Goal: Book appointment/travel/reservation

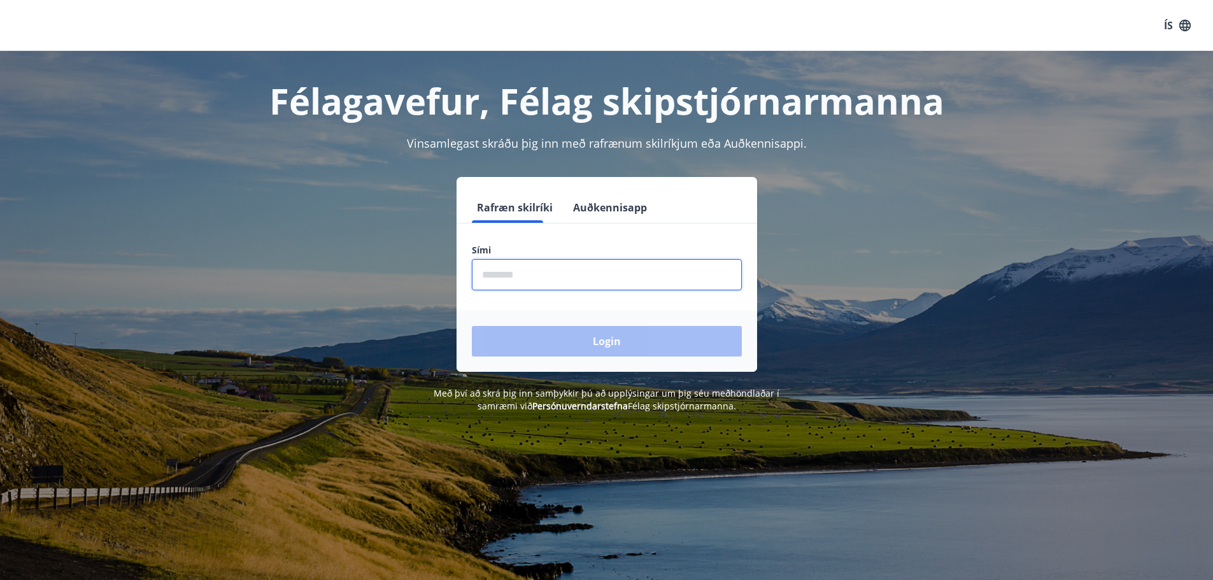
drag, startPoint x: 573, startPoint y: 281, endPoint x: 581, endPoint y: 277, distance: 9.1
click at [581, 277] on input "phone" at bounding box center [607, 274] width 270 height 31
type input "********"
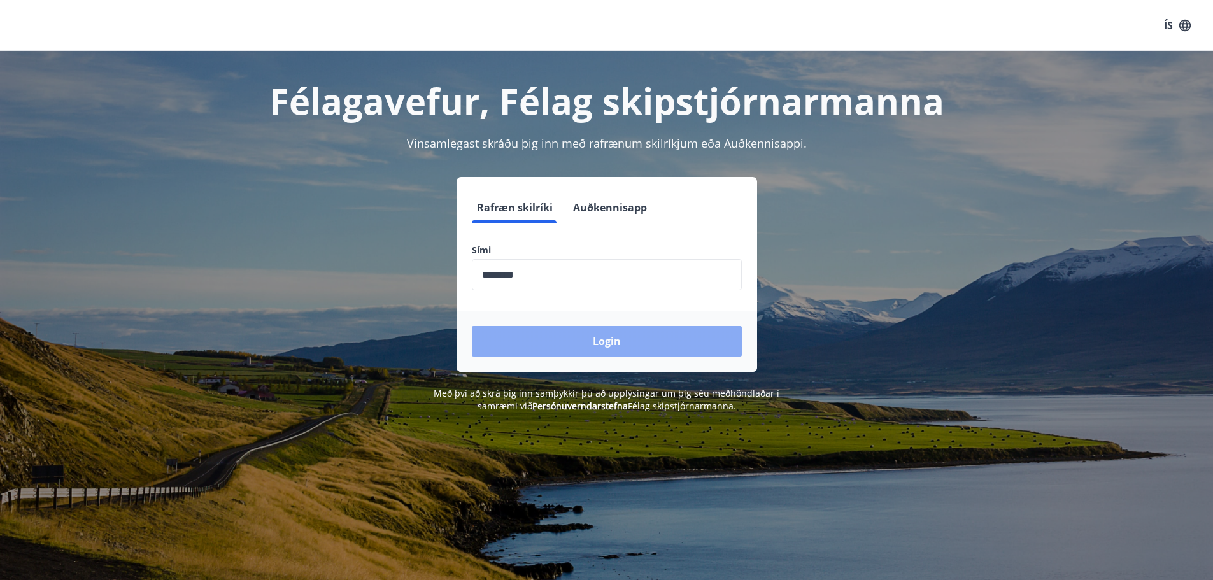
click at [604, 342] on button "Login" at bounding box center [607, 341] width 270 height 31
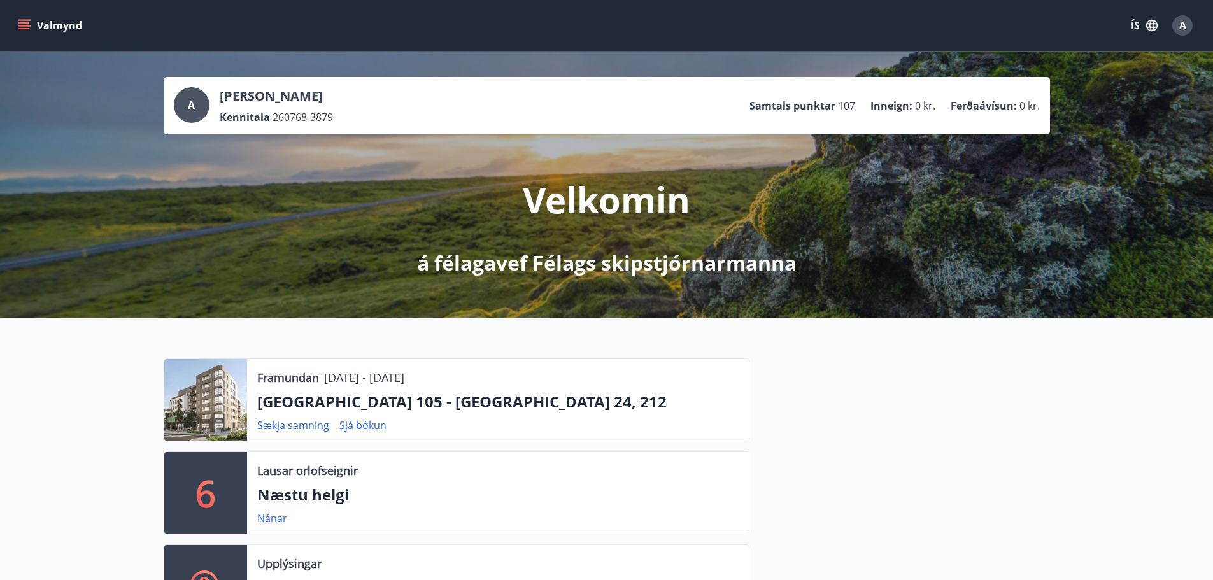
click at [45, 23] on button "Valmynd" at bounding box center [51, 25] width 72 height 23
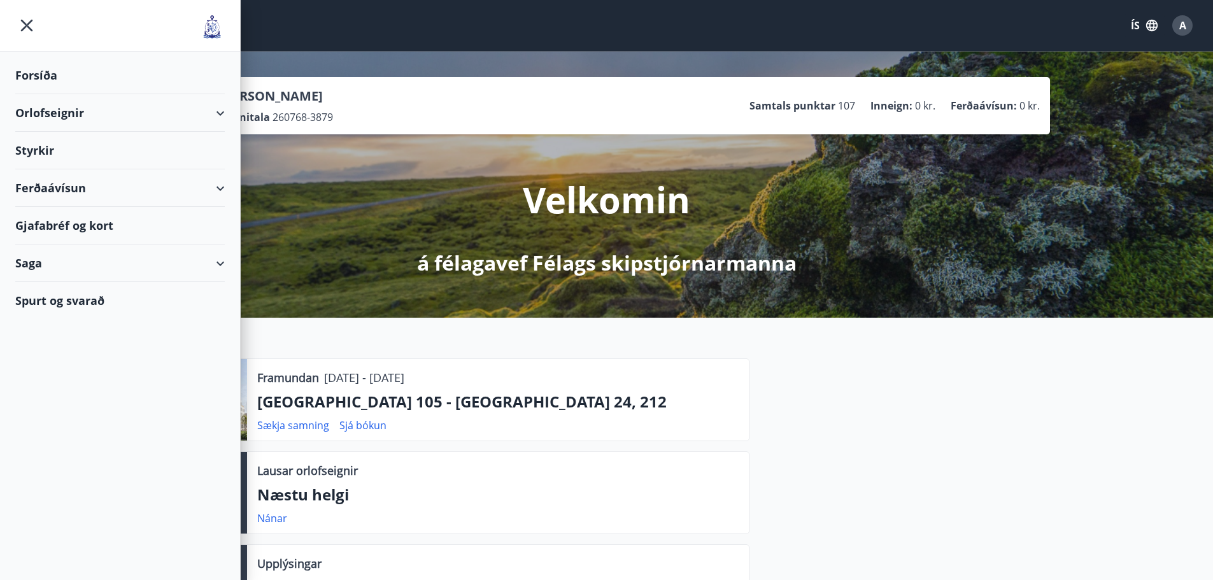
click at [43, 111] on div "Orlofseignir" at bounding box center [120, 113] width 210 height 38
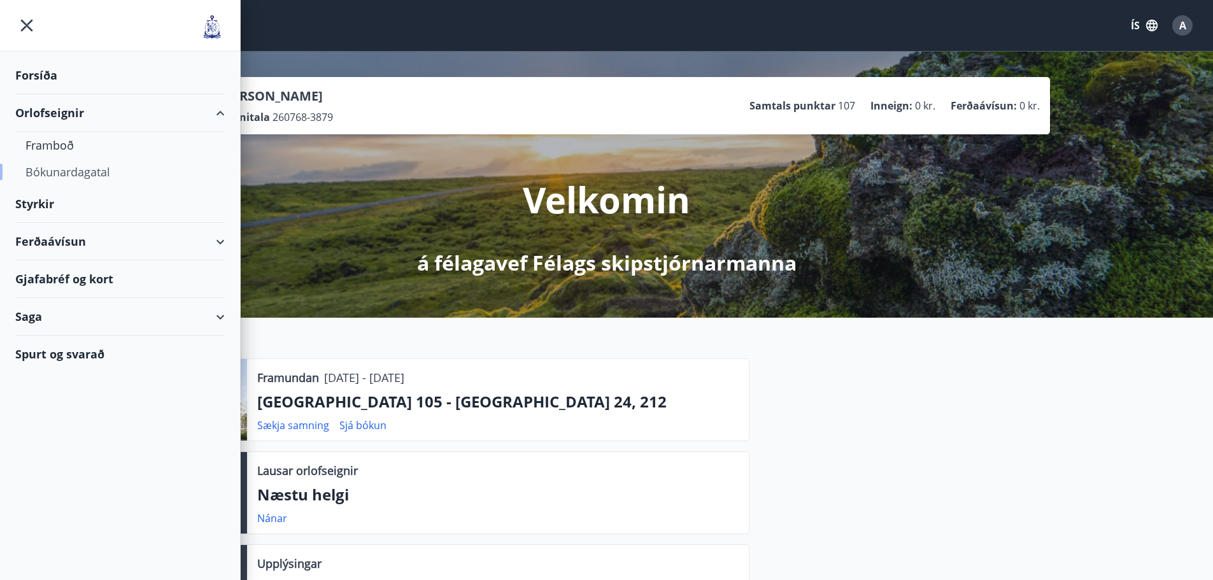
click at [44, 172] on div "Bókunardagatal" at bounding box center [119, 172] width 189 height 27
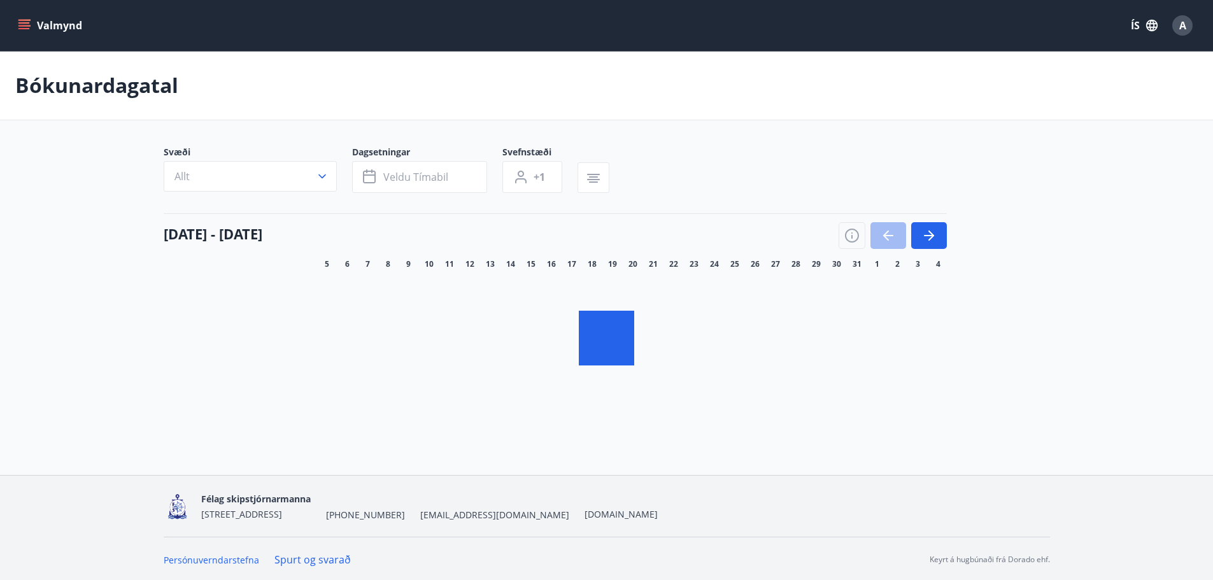
click at [317, 177] on icon "button" at bounding box center [322, 176] width 13 height 13
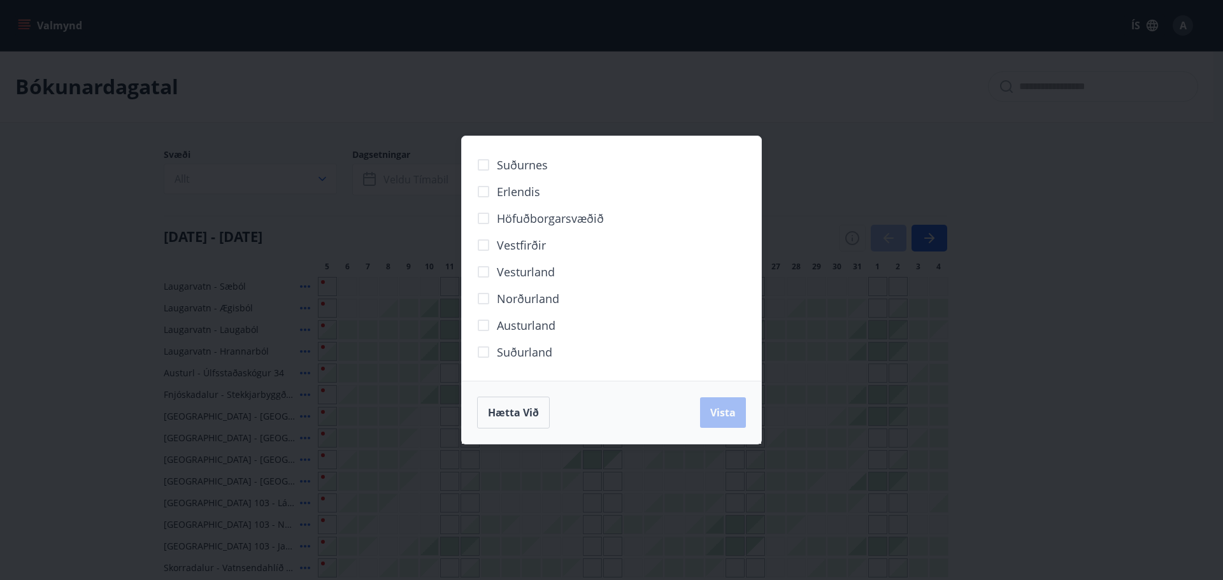
click at [519, 302] on span "Norðurland" at bounding box center [528, 298] width 62 height 17
click at [718, 412] on span "Vista" at bounding box center [722, 413] width 25 height 14
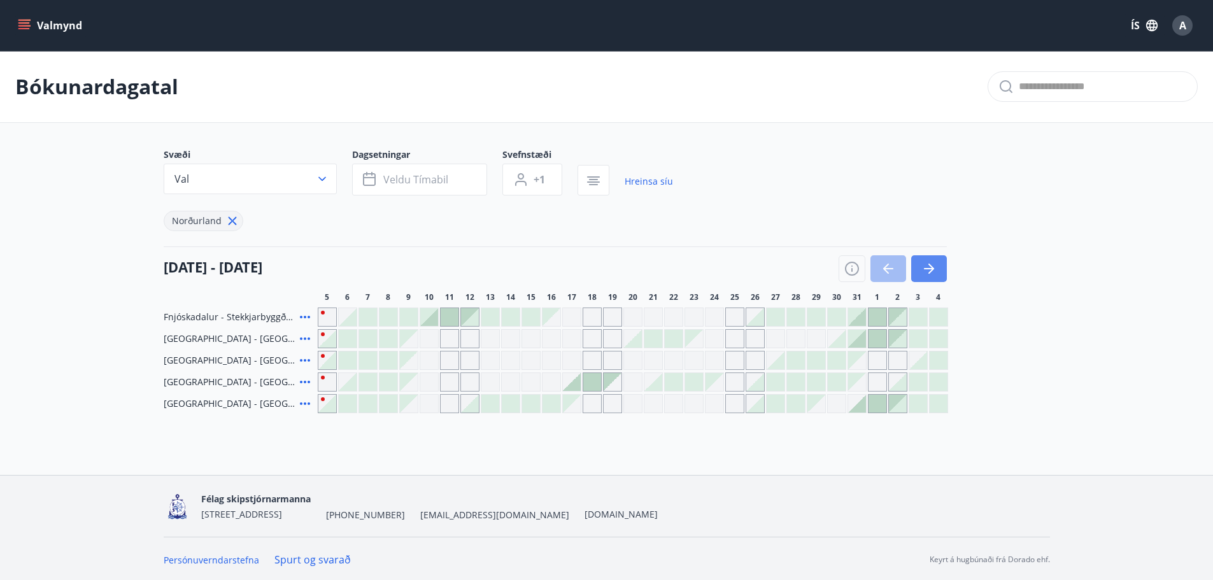
click at [930, 267] on icon "button" at bounding box center [929, 268] width 15 height 15
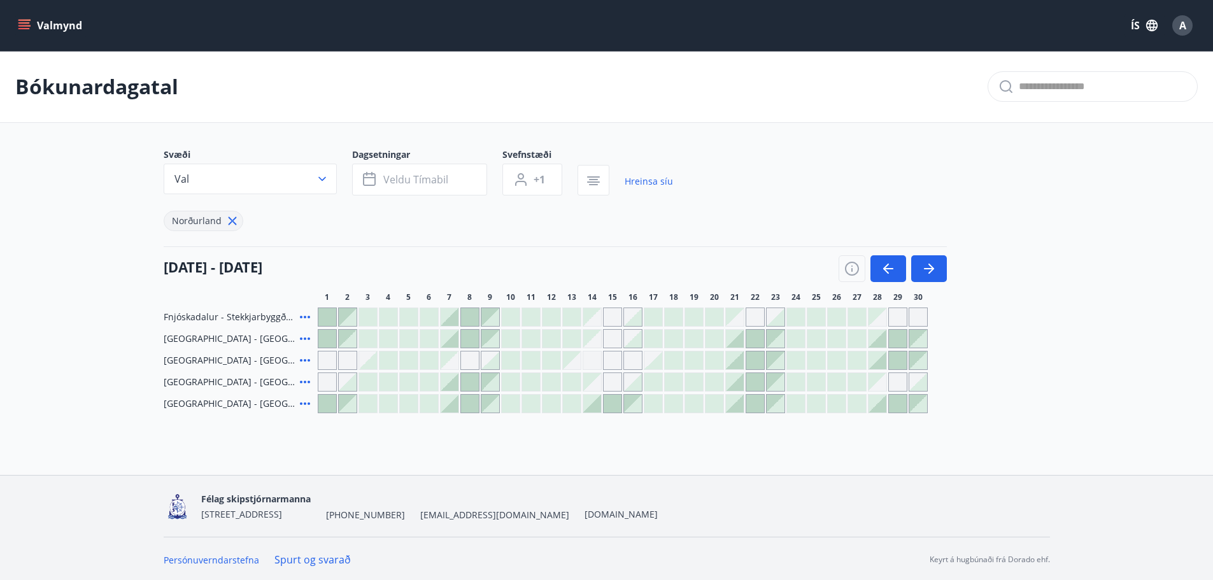
click at [424, 315] on div at bounding box center [429, 317] width 18 height 18
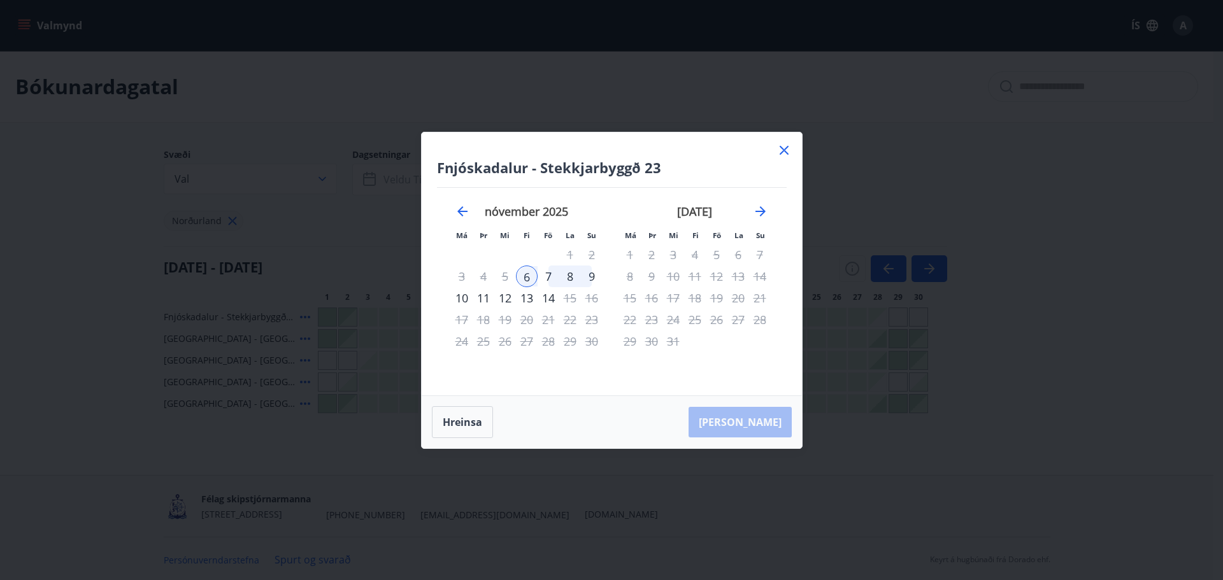
click at [787, 149] on icon at bounding box center [783, 150] width 15 height 15
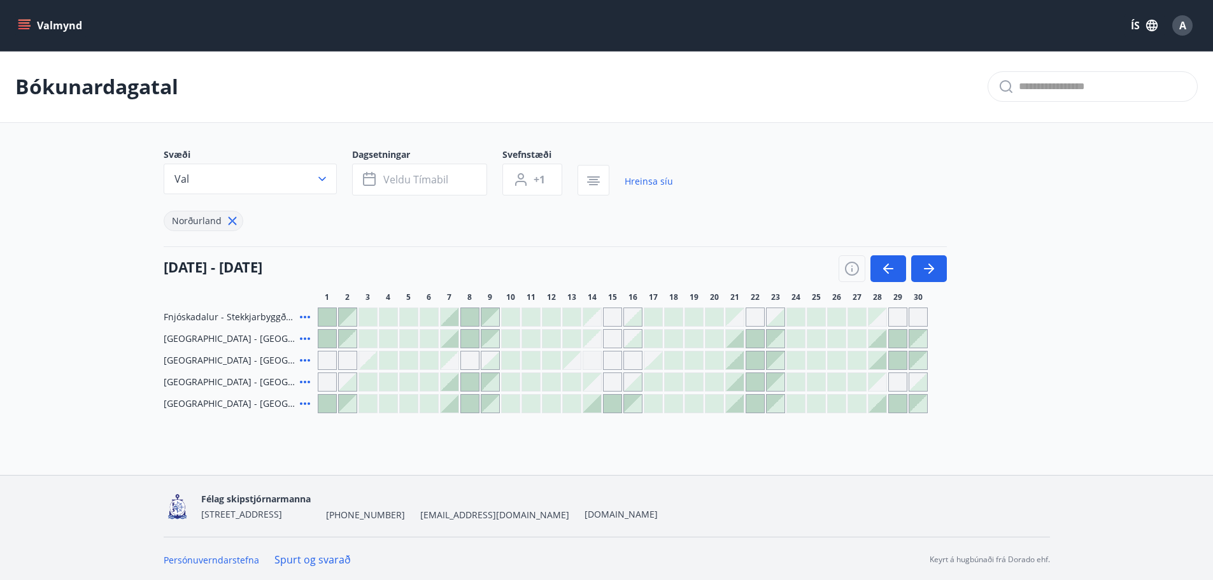
click at [304, 316] on icon at bounding box center [304, 317] width 15 height 15
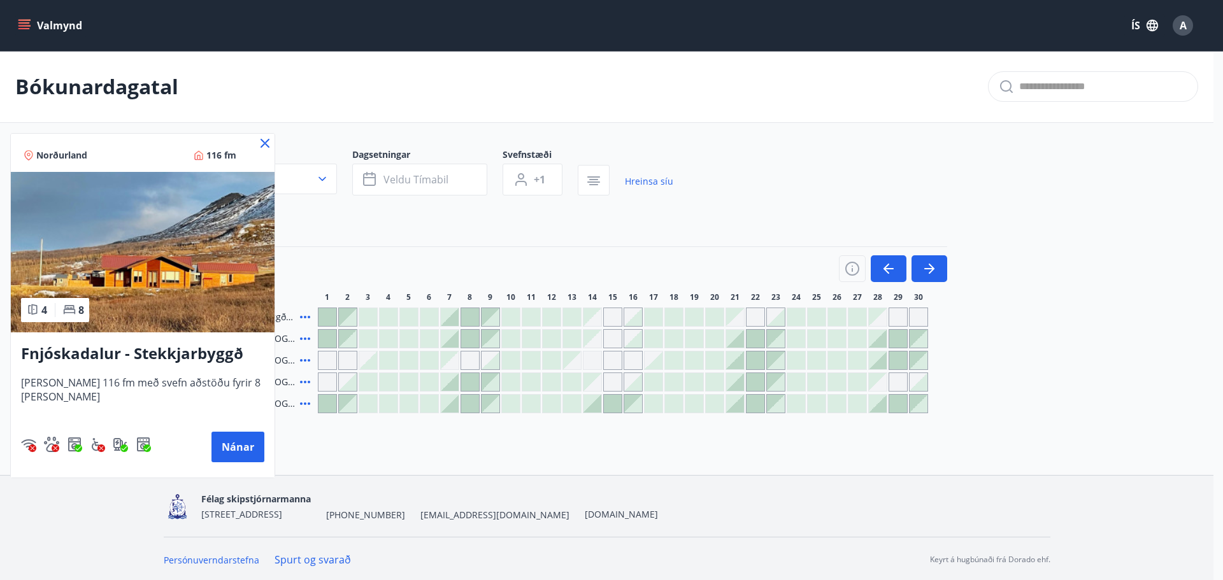
click at [264, 141] on icon at bounding box center [264, 143] width 15 height 15
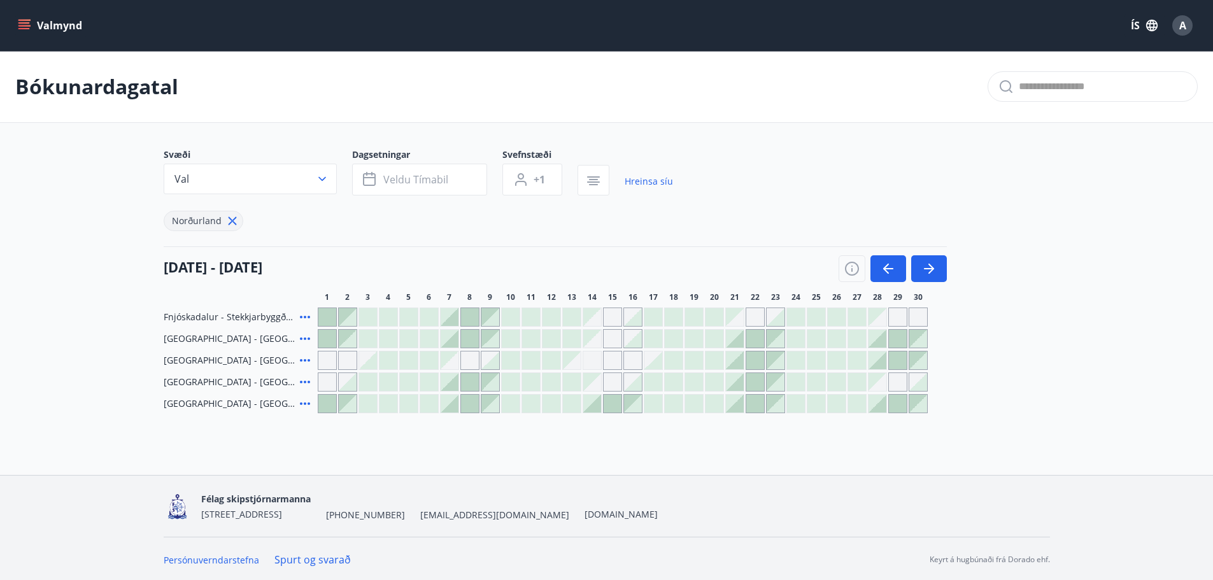
click at [409, 317] on div at bounding box center [409, 317] width 18 height 18
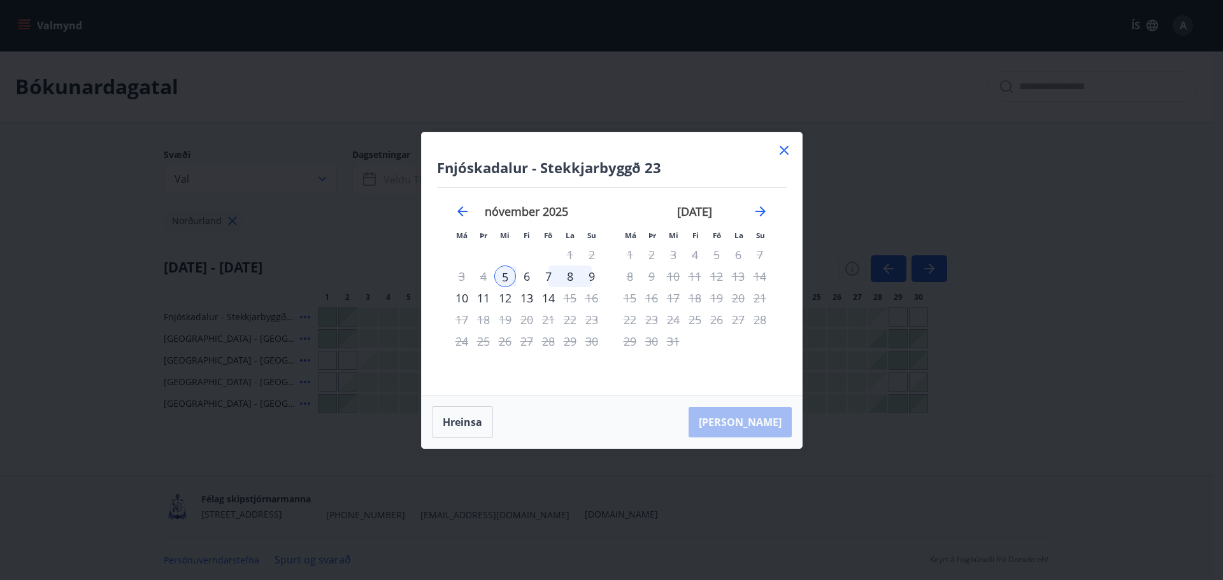
click at [590, 277] on div "9" at bounding box center [592, 277] width 22 height 22
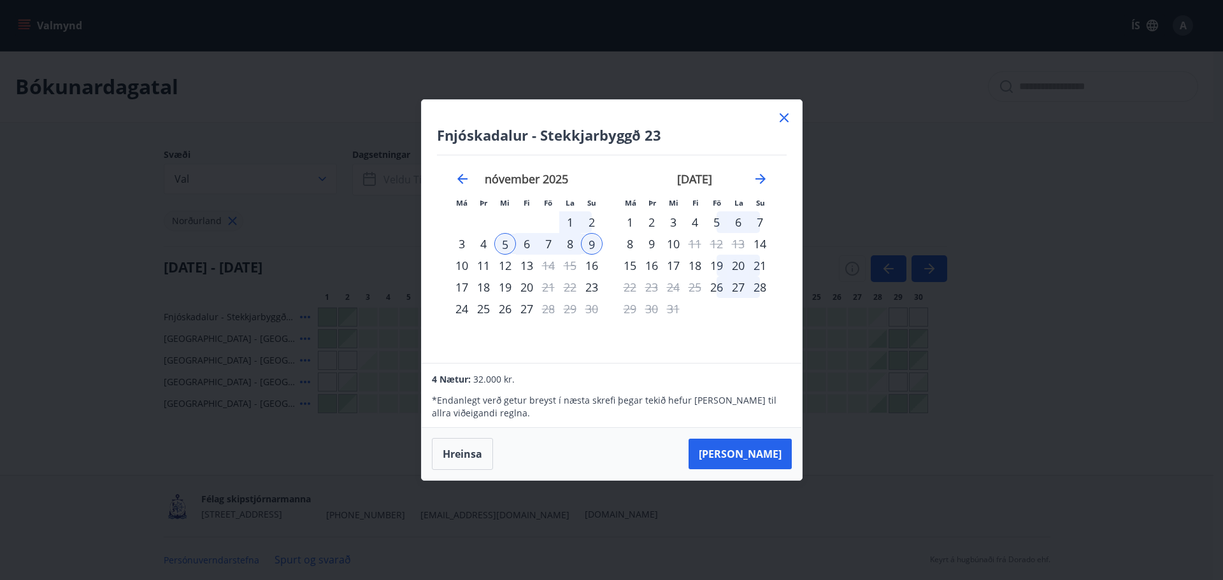
click at [783, 115] on icon at bounding box center [783, 117] width 15 height 15
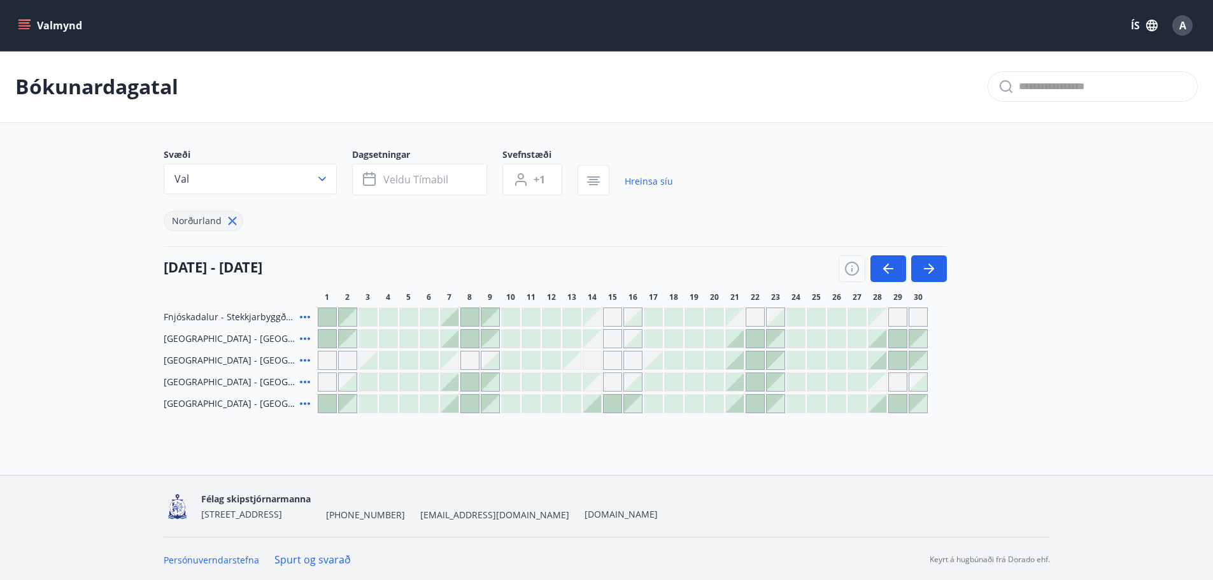
click at [427, 318] on div at bounding box center [429, 317] width 18 height 18
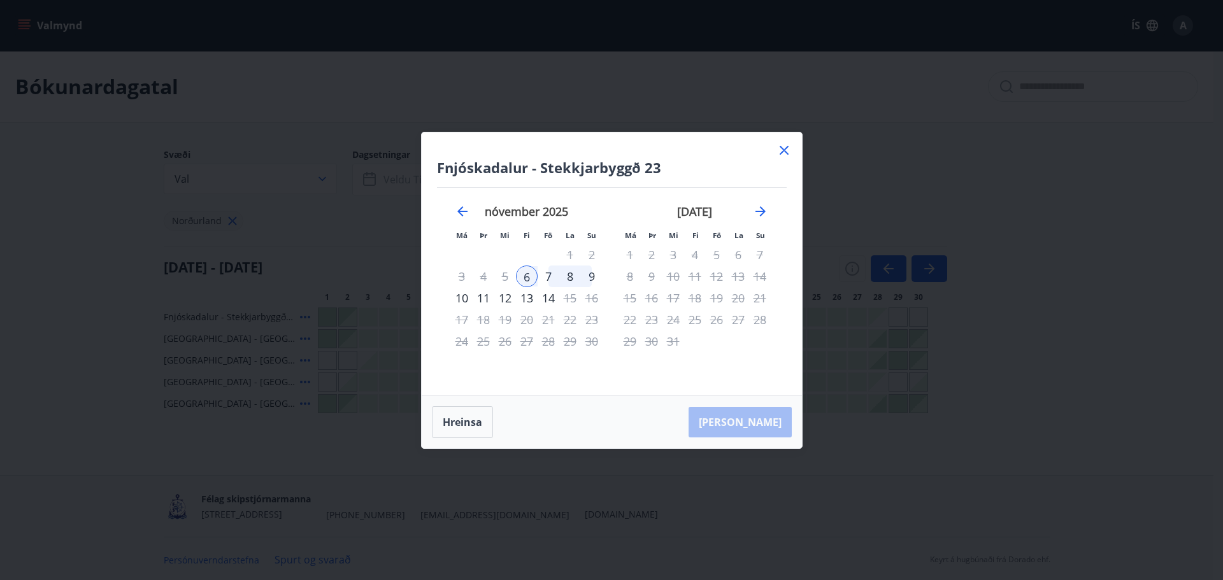
click at [590, 272] on div "9" at bounding box center [592, 277] width 22 height 22
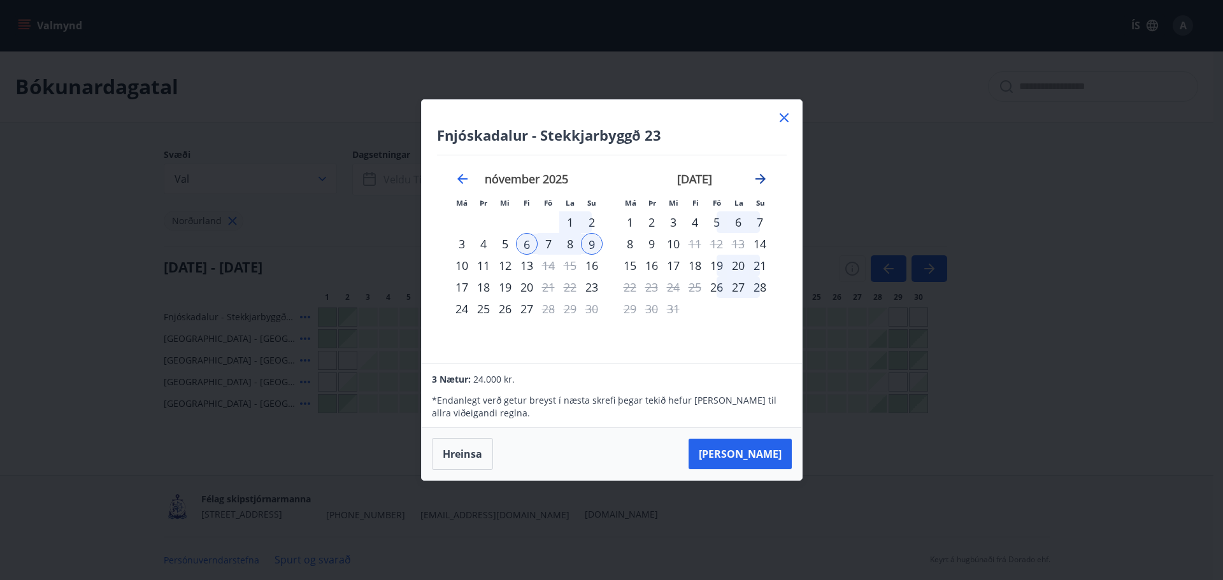
click at [757, 178] on icon "Move forward to switch to the next month." at bounding box center [760, 179] width 10 height 10
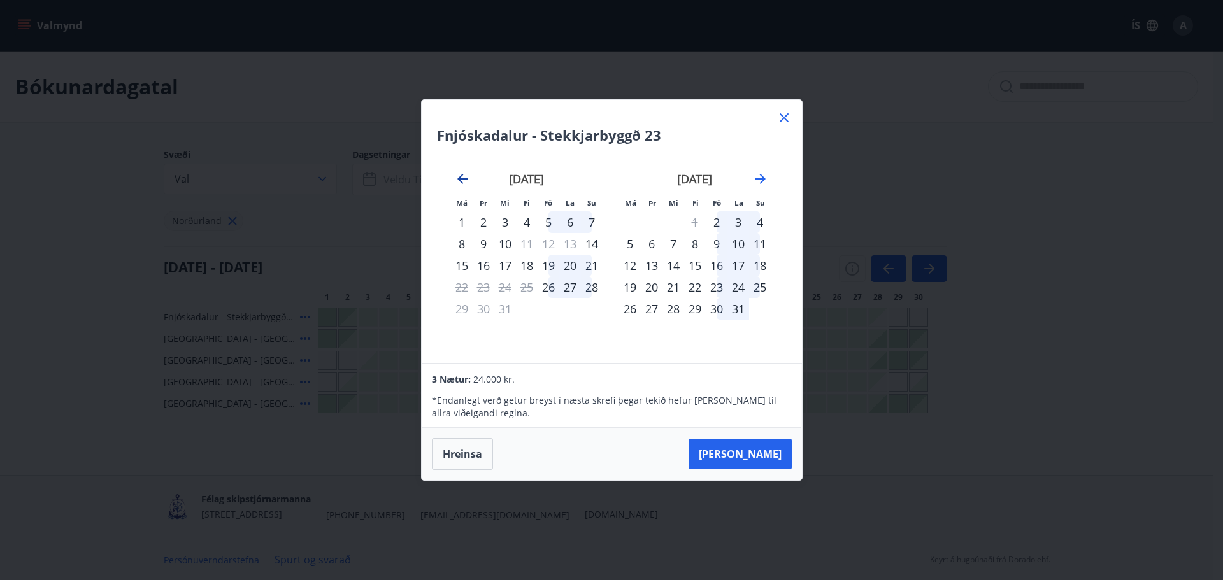
click at [461, 176] on icon "Move backward to switch to the previous month." at bounding box center [462, 179] width 10 height 10
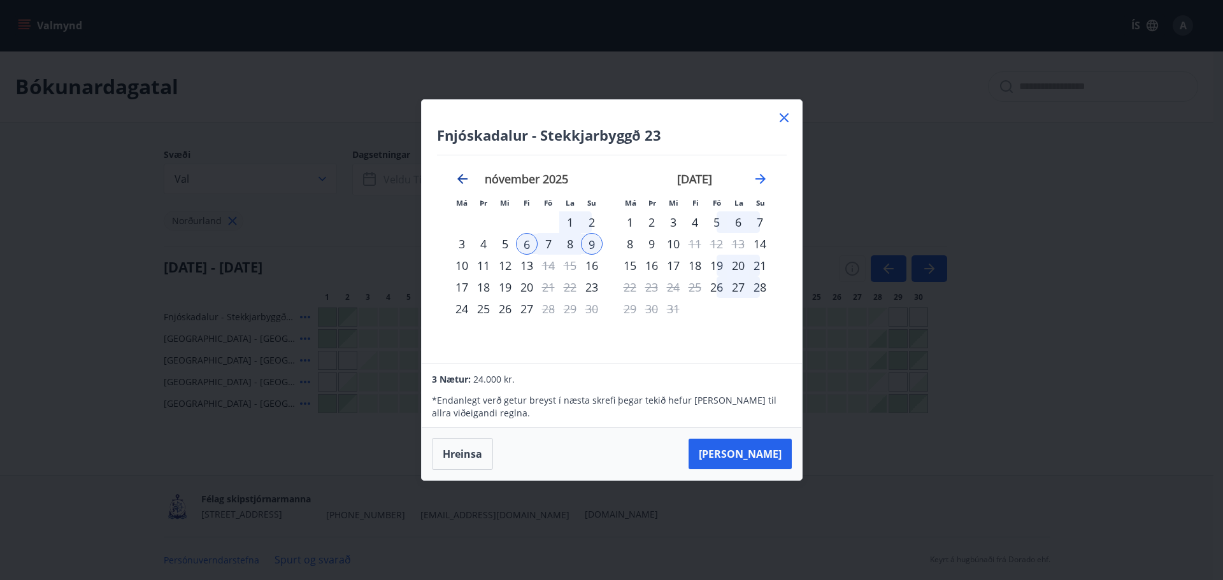
click at [458, 178] on icon "Move backward to switch to the previous month." at bounding box center [462, 178] width 15 height 15
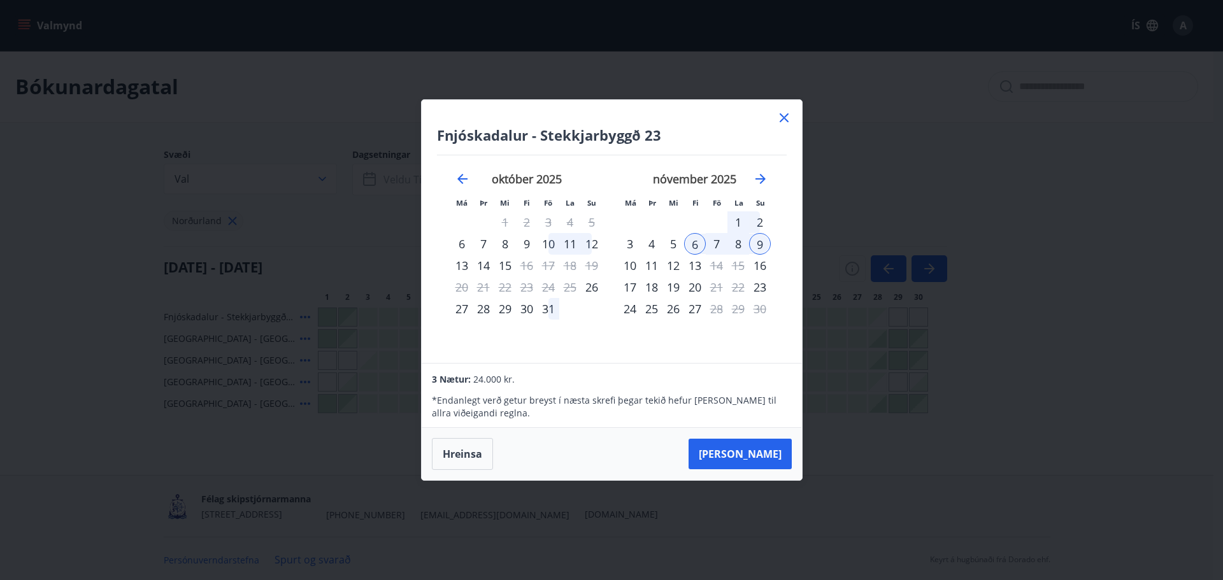
drag, startPoint x: 763, startPoint y: 176, endPoint x: 638, endPoint y: 172, distance: 125.6
click at [638, 172] on div "[DATE] 1 2 3 4 5 6 7 8 9 10 11 12 13 14 15 16 17 18 19 20 21 22 23 24 25 26 27 …" at bounding box center [611, 251] width 349 height 192
drag, startPoint x: 757, startPoint y: 176, endPoint x: 1064, endPoint y: 269, distance: 321.0
click at [1064, 269] on div "Fnjóskadalur - Stekkjarbyggð 23 Má Þr Mi Fi Fö La Su Má Þr Mi Fi Fö La Su [DATE…" at bounding box center [611, 290] width 1223 height 580
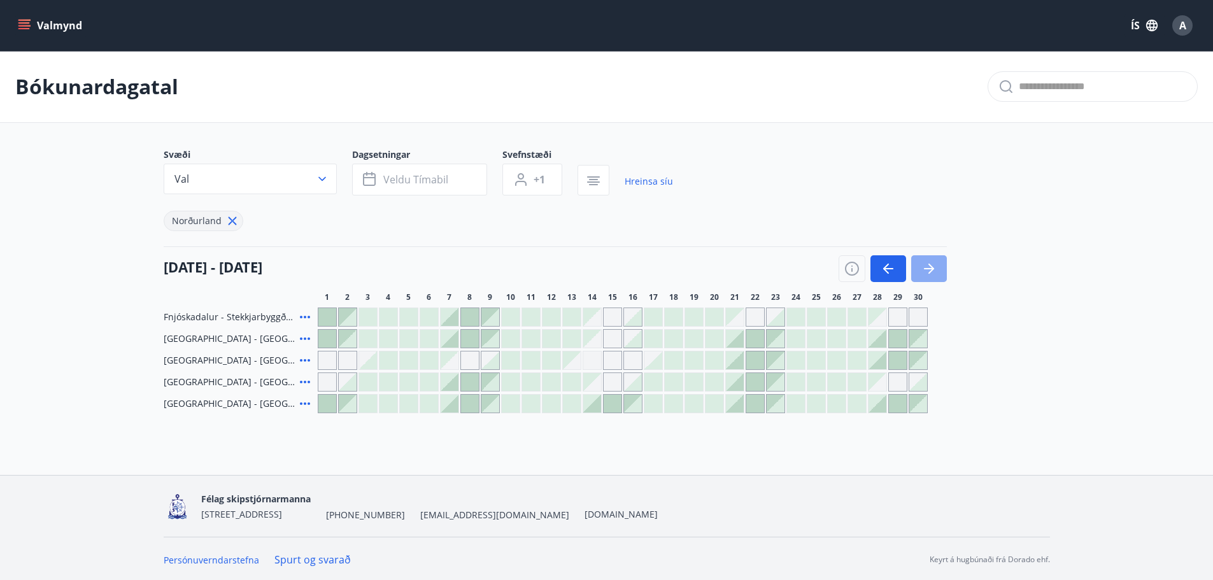
click at [933, 262] on icon "button" at bounding box center [929, 268] width 15 height 15
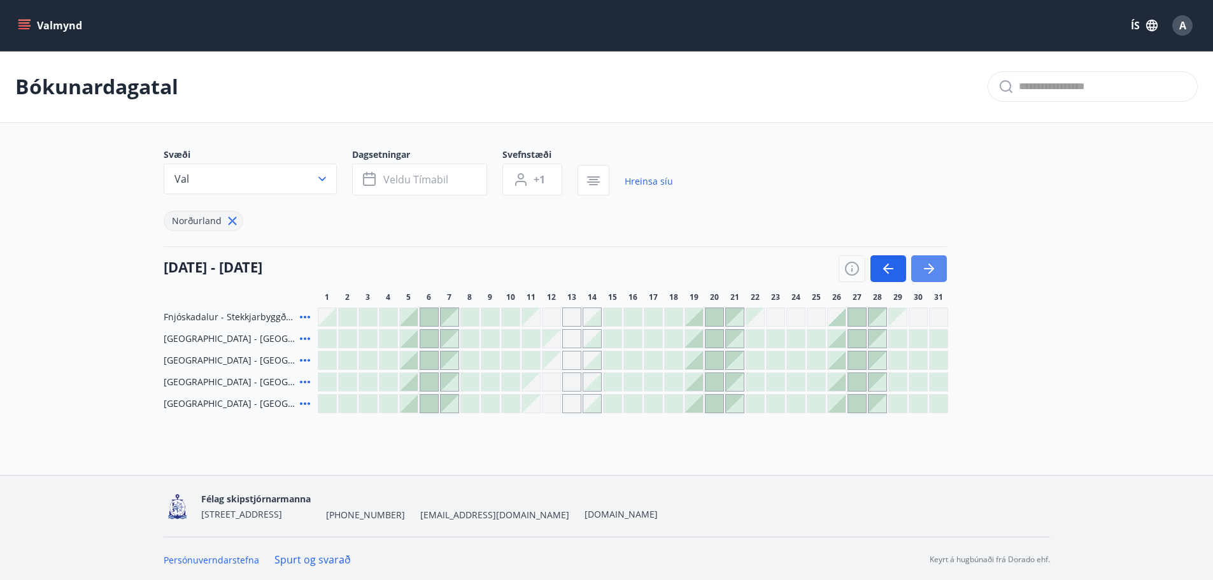
click at [928, 271] on icon "button" at bounding box center [929, 268] width 15 height 15
